Goal: Task Accomplishment & Management: Use online tool/utility

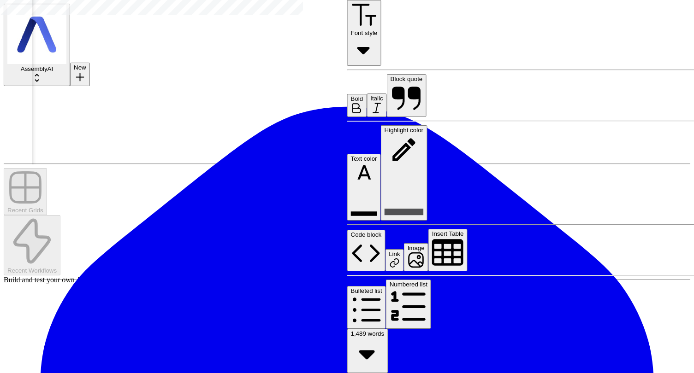
scroll to position [0, 1476]
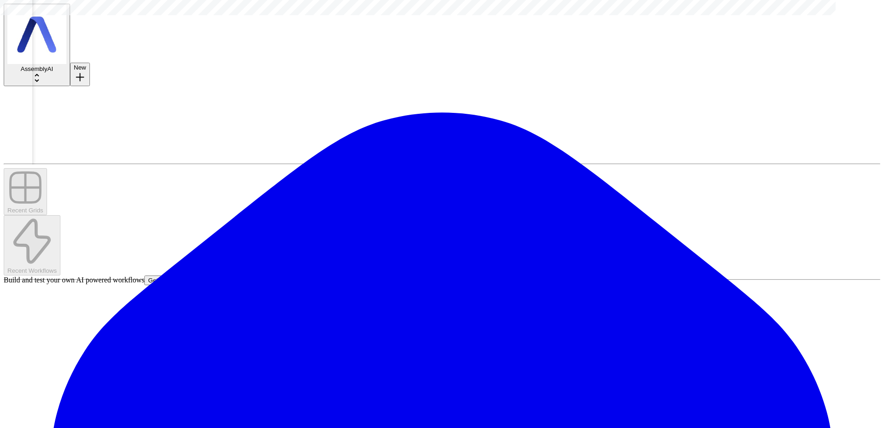
scroll to position [0, 723]
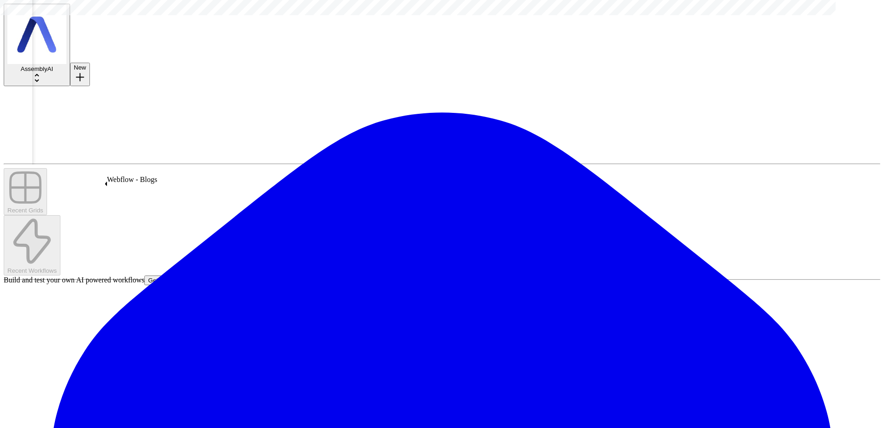
drag, startPoint x: 251, startPoint y: 309, endPoint x: 242, endPoint y: 293, distance: 18.1
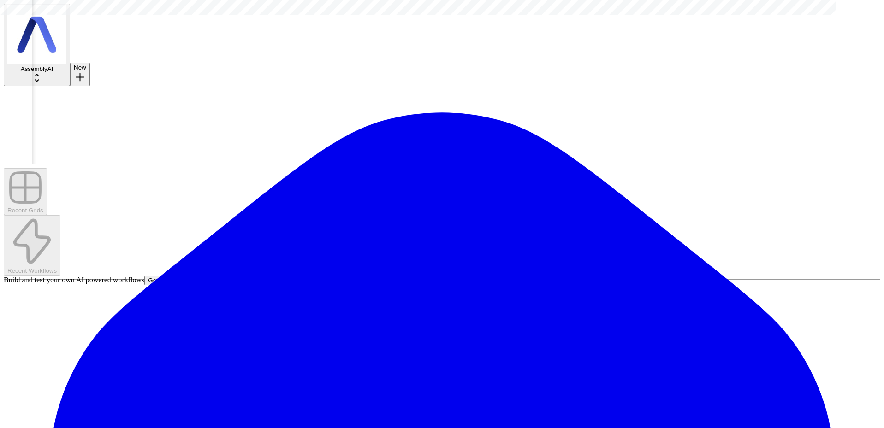
type input "**********"
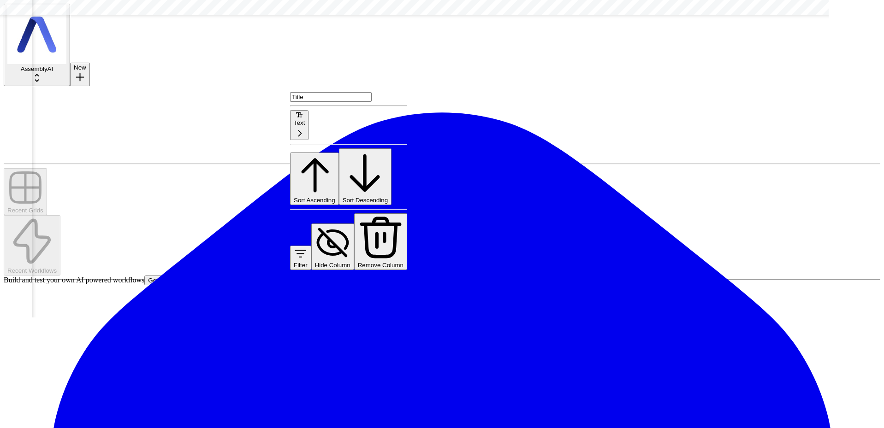
click at [335, 197] on span "Sort Ascending" at bounding box center [314, 200] width 41 height 7
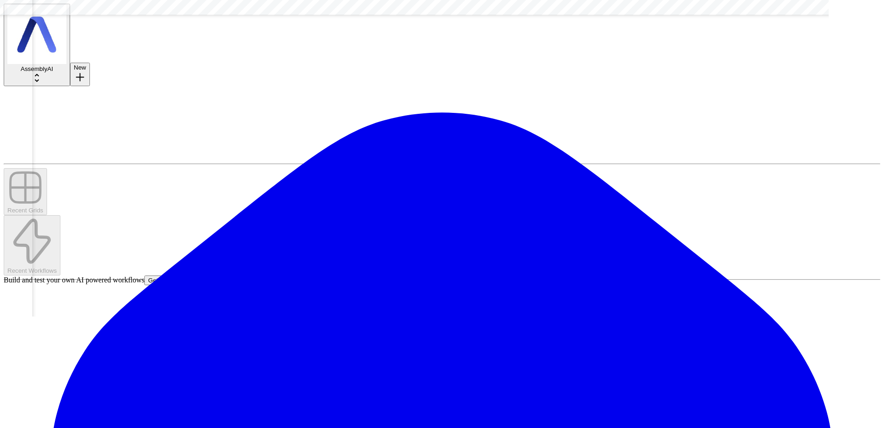
scroll to position [3517, 836]
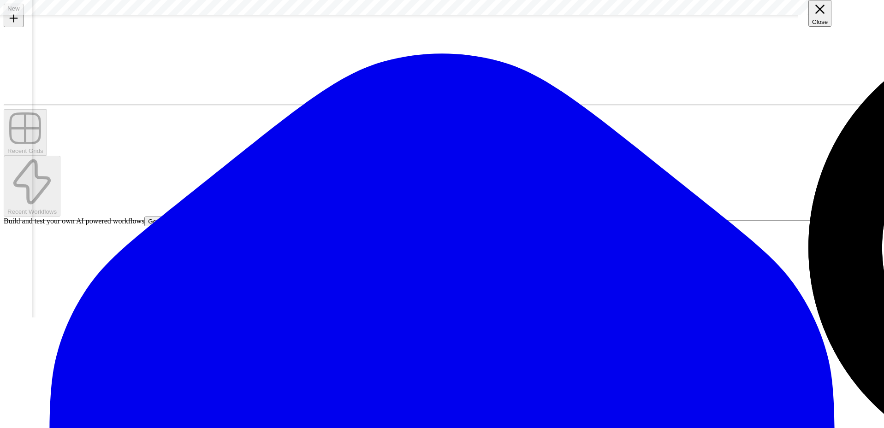
scroll to position [6119, 1286]
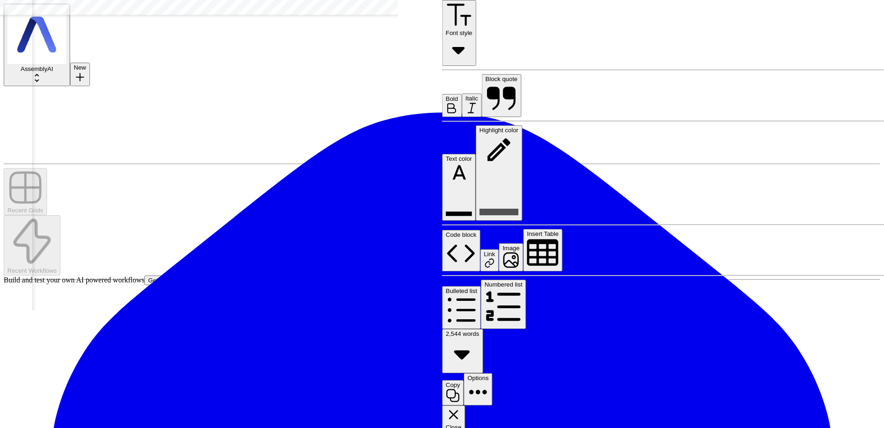
click at [461, 407] on icon "button" at bounding box center [454, 415] width 16 height 16
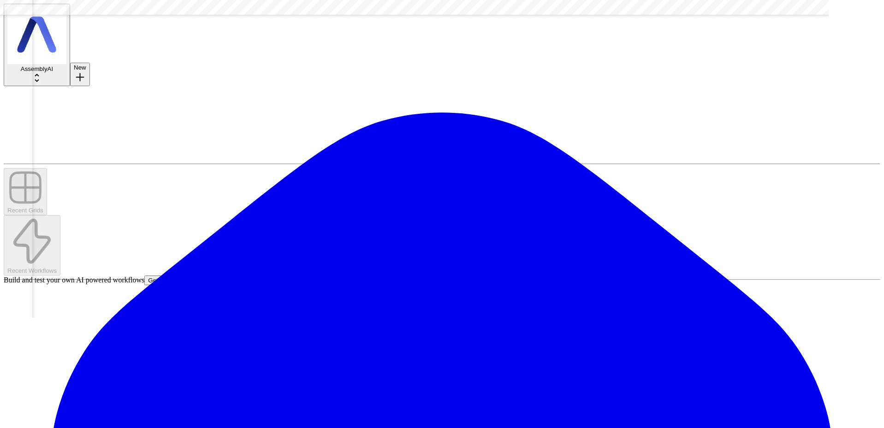
scroll to position [6119, 1765]
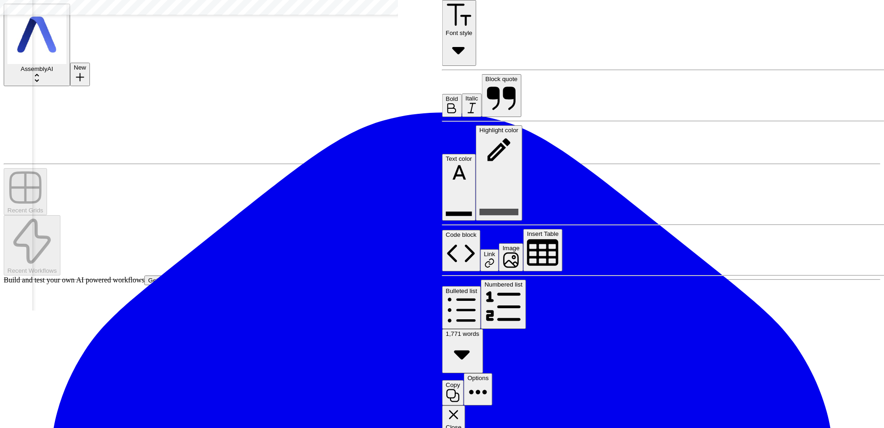
scroll to position [2327, 2236]
